Goal: Find specific page/section: Find specific page/section

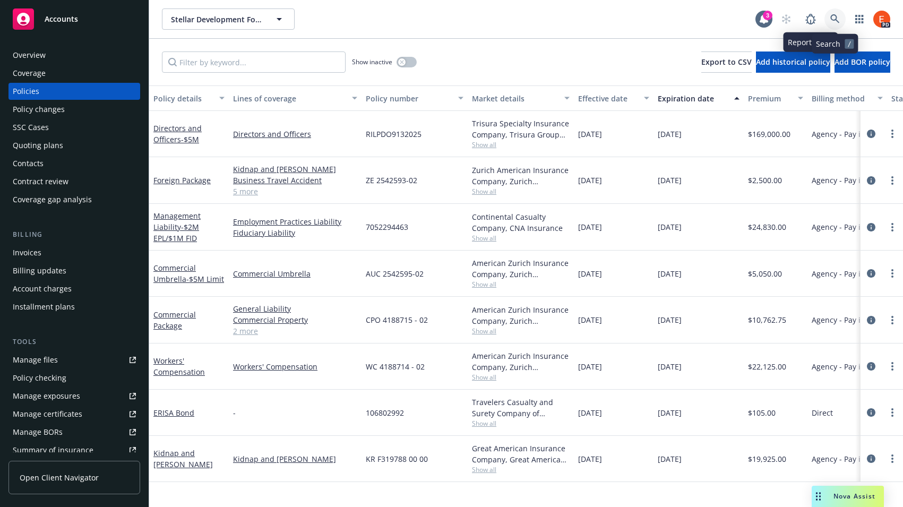
click at [839, 17] on icon at bounding box center [835, 19] width 10 height 10
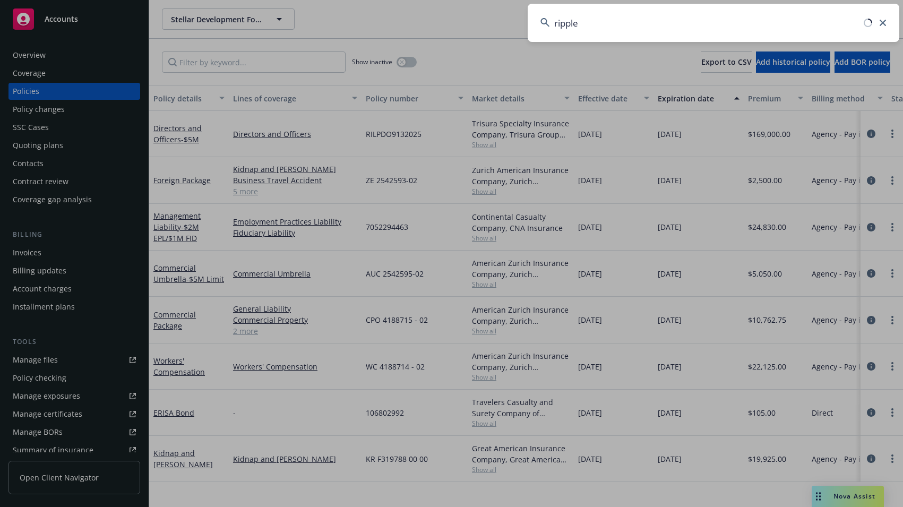
type input "ripple"
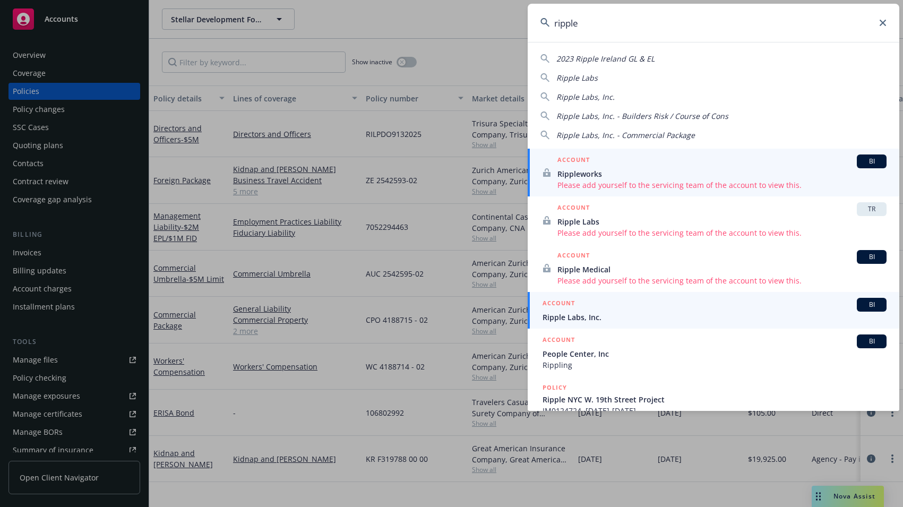
click at [585, 314] on span "Ripple Labs, Inc." at bounding box center [715, 317] width 344 height 11
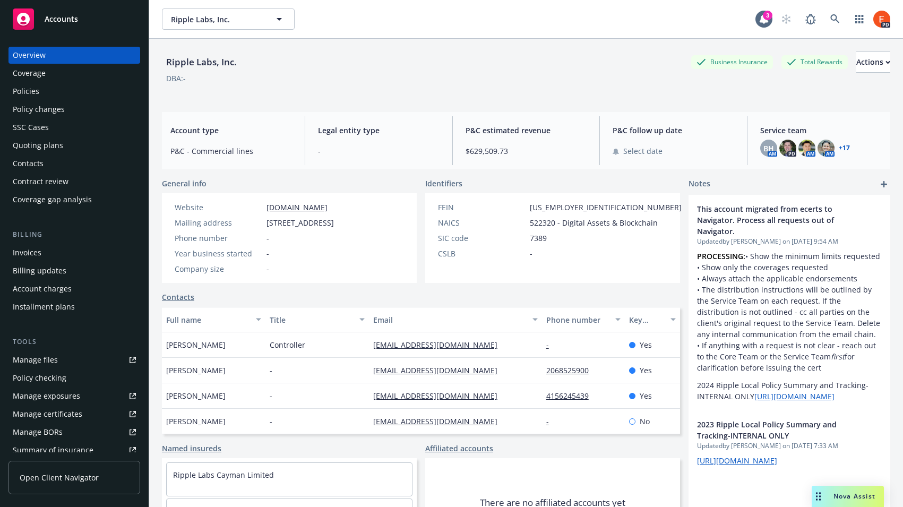
click at [31, 92] on div "Policies" at bounding box center [26, 91] width 27 height 17
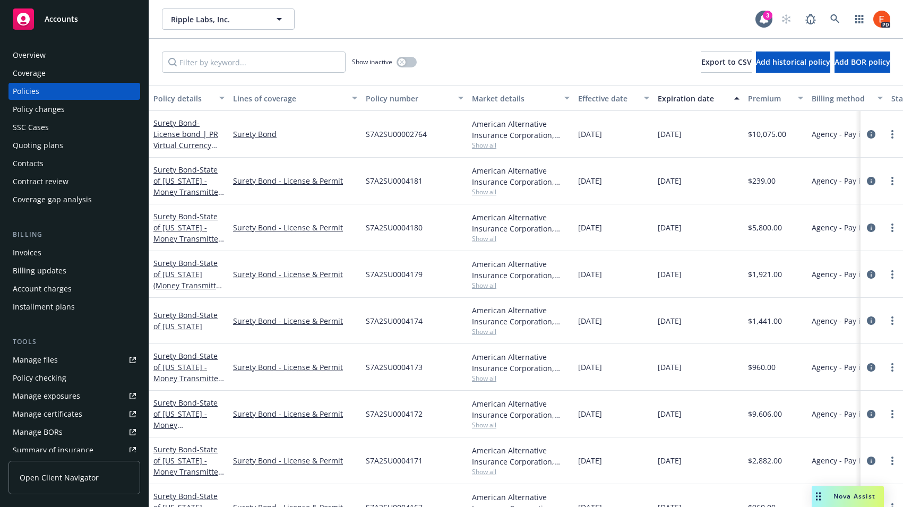
click at [36, 162] on div "Contacts" at bounding box center [28, 163] width 31 height 17
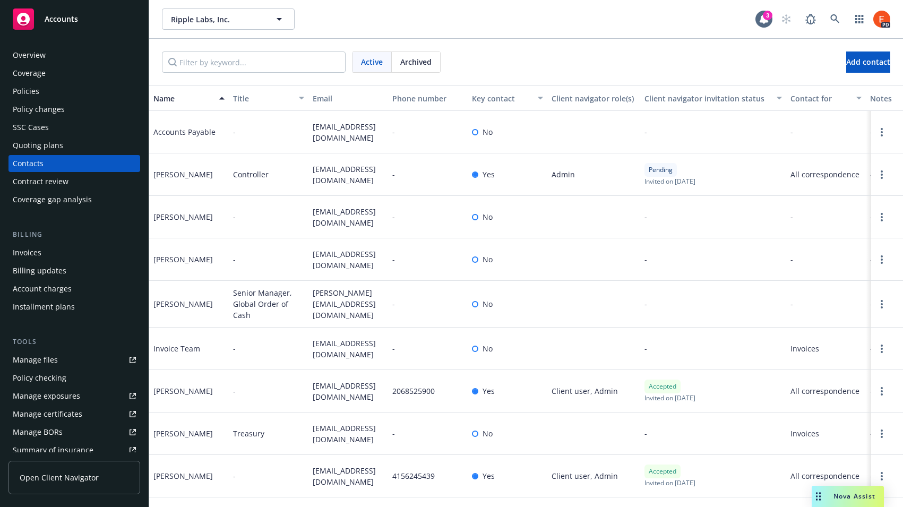
click at [34, 56] on div "Overview" at bounding box center [29, 55] width 33 height 17
